Goal: Task Accomplishment & Management: Use online tool/utility

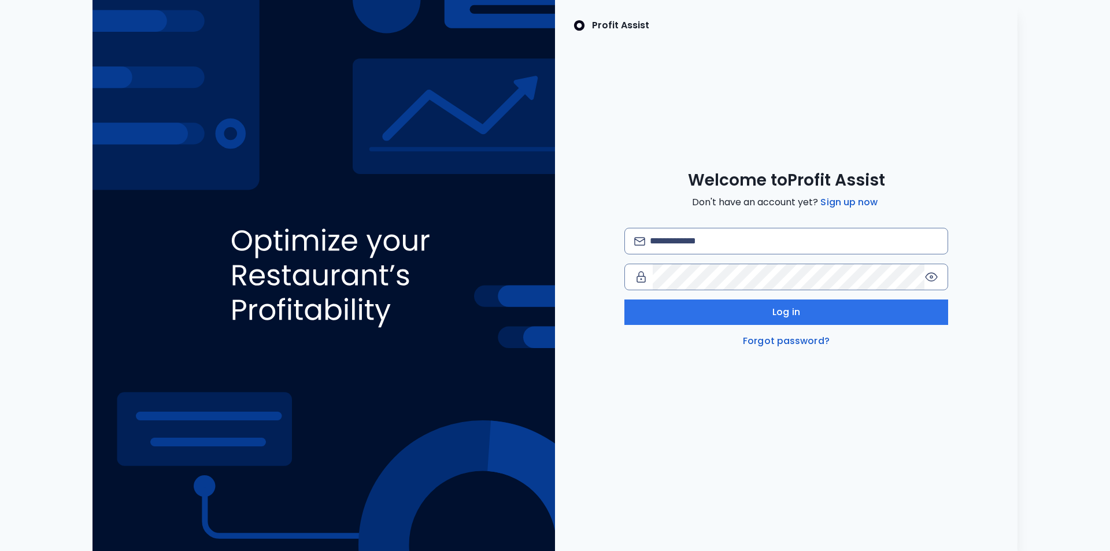
click at [678, 256] on div "Log in Forgot password?" at bounding box center [787, 288] width 324 height 120
click at [683, 251] on input "email" at bounding box center [794, 240] width 289 height 25
type input "**********"
click at [936, 276] on icon at bounding box center [932, 277] width 14 height 14
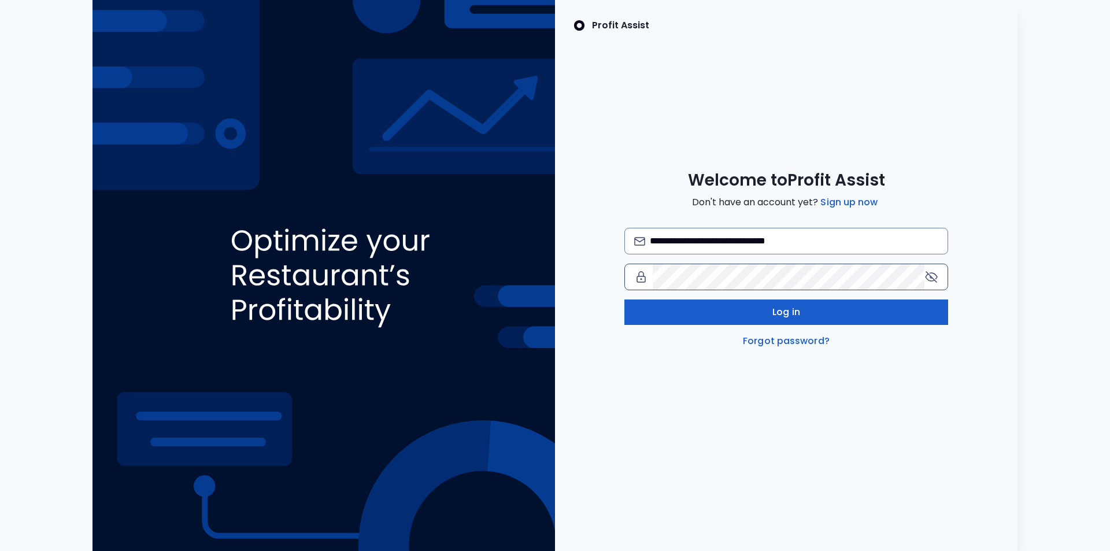
click at [708, 311] on button "Log in" at bounding box center [787, 312] width 324 height 25
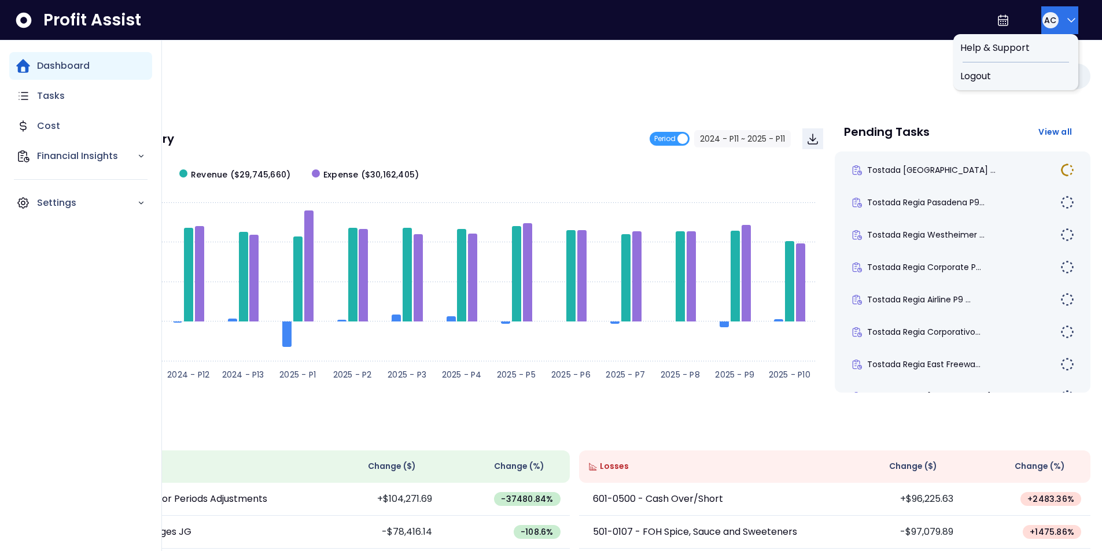
click at [1068, 22] on icon "button" at bounding box center [1071, 20] width 14 height 14
click at [980, 72] on span "Logout" at bounding box center [1015, 76] width 111 height 14
